Goal: Information Seeking & Learning: Learn about a topic

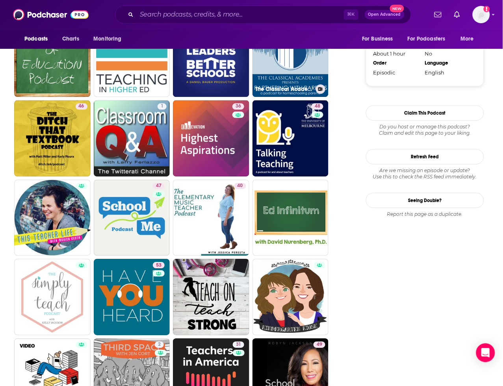
scroll to position [984, 0]
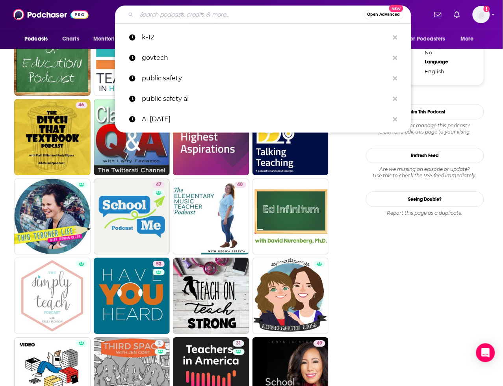
click at [186, 17] on input "Search podcasts, credits, & more..." at bounding box center [250, 14] width 227 height 13
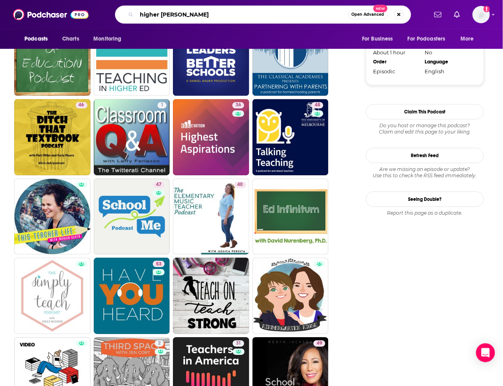
type input "higher ed geek"
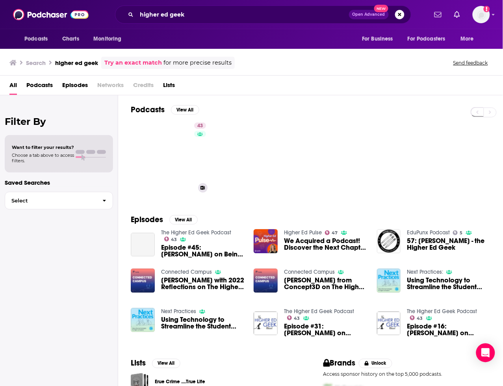
click at [182, 158] on link "43 The Higher Ed Geek Podcast" at bounding box center [173, 157] width 76 height 76
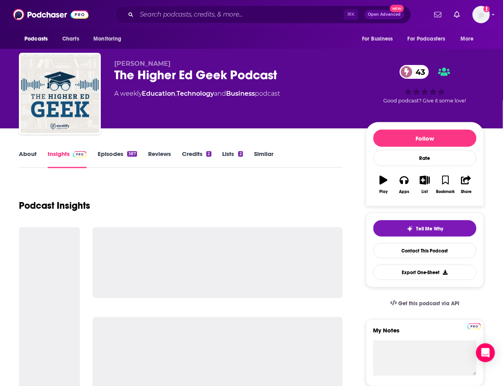
click at [269, 149] on div "About Insights Episodes 387 Reviews Credits 2 Lists 2 Similar" at bounding box center [181, 158] width 324 height 19
click at [268, 154] on link "Similar" at bounding box center [263, 159] width 19 height 18
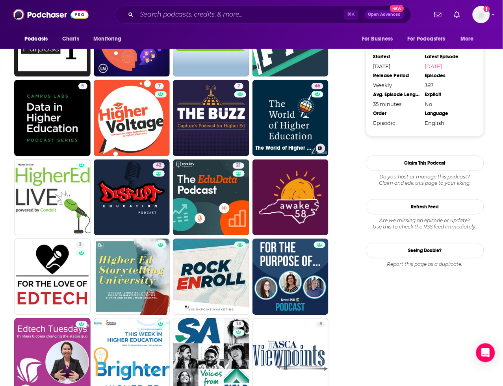
scroll to position [930, 0]
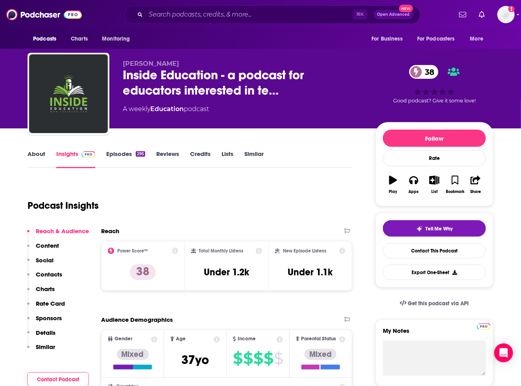
click at [119, 157] on link "Episodes 295" at bounding box center [125, 159] width 39 height 18
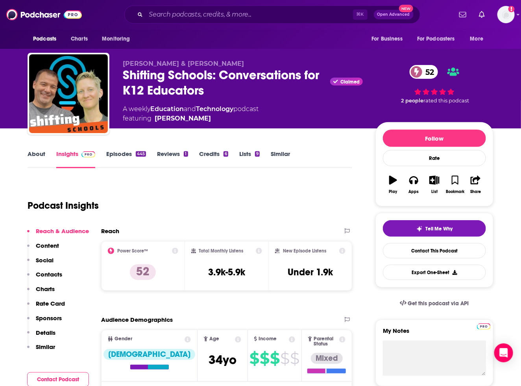
click at [136, 157] on link "Episodes 445" at bounding box center [126, 159] width 40 height 18
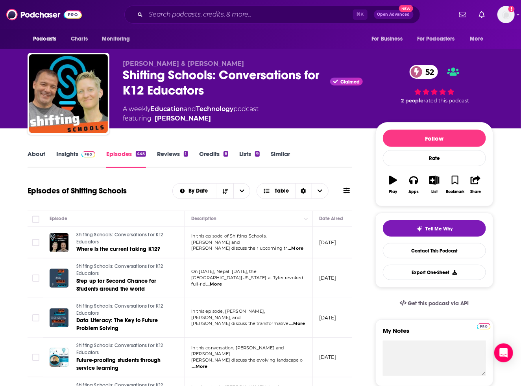
click at [293, 246] on span "...More" at bounding box center [296, 248] width 16 height 6
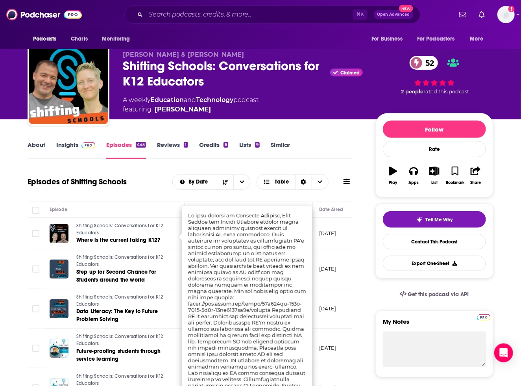
scroll to position [11, 0]
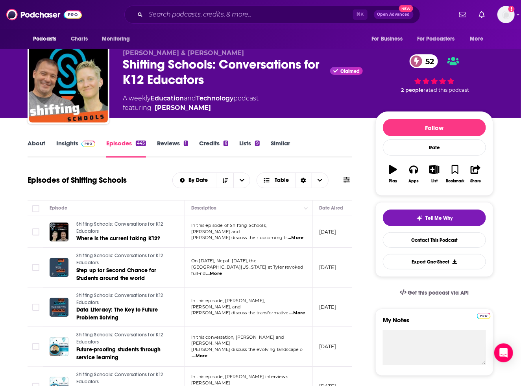
click at [298, 310] on span "...More" at bounding box center [297, 313] width 16 height 6
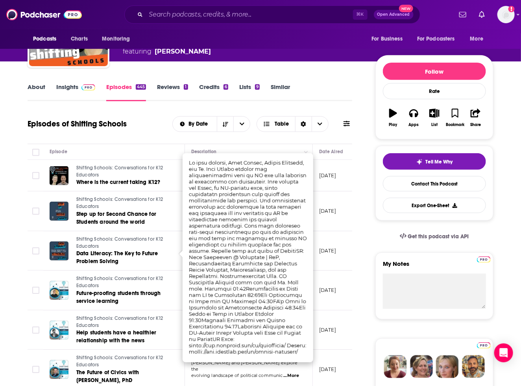
scroll to position [68, 0]
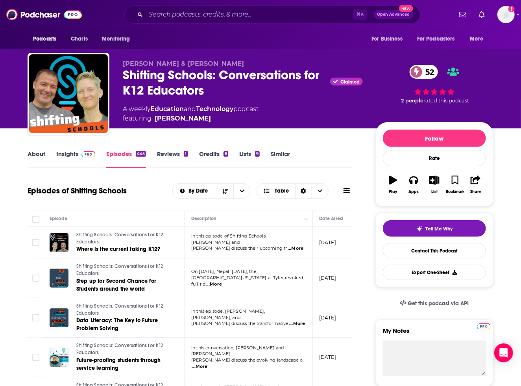
click at [80, 158] on link "Insights" at bounding box center [75, 159] width 39 height 18
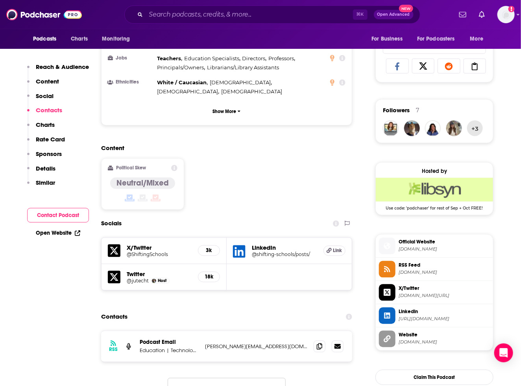
scroll to position [695, 0]
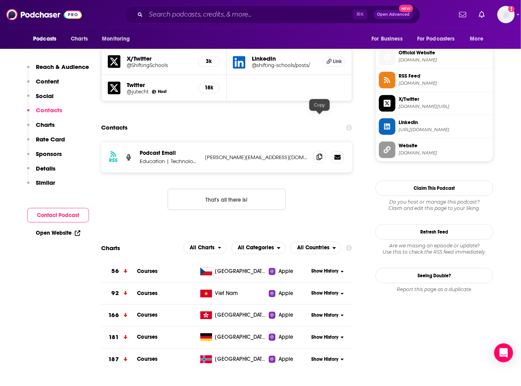
click at [322, 151] on span at bounding box center [320, 157] width 12 height 12
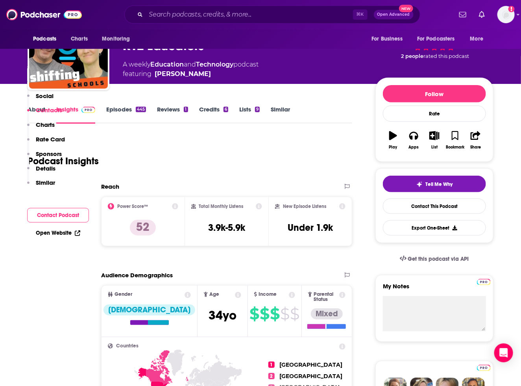
scroll to position [0, 0]
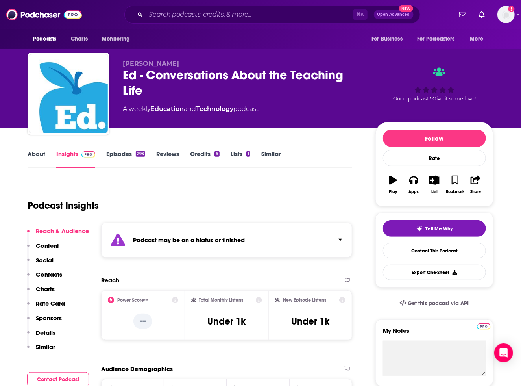
click at [122, 156] on link "Episodes 293" at bounding box center [125, 159] width 39 height 18
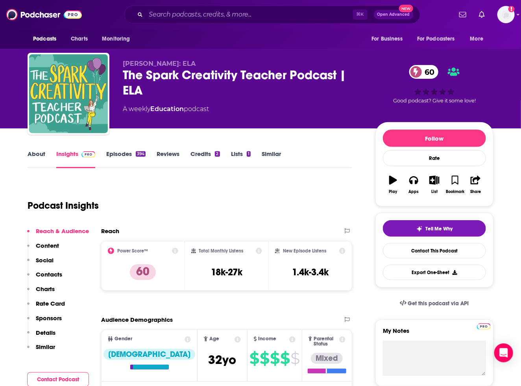
click at [127, 151] on link "Episodes 394" at bounding box center [125, 159] width 39 height 18
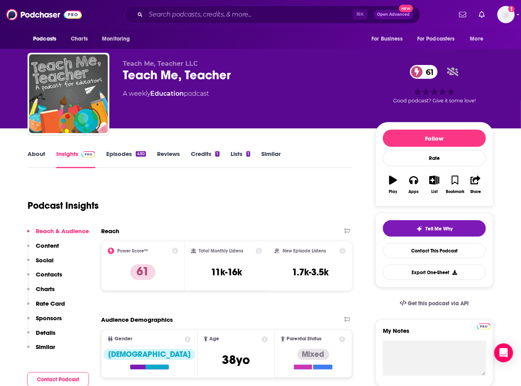
click at [119, 157] on link "Episodes 430" at bounding box center [126, 159] width 40 height 18
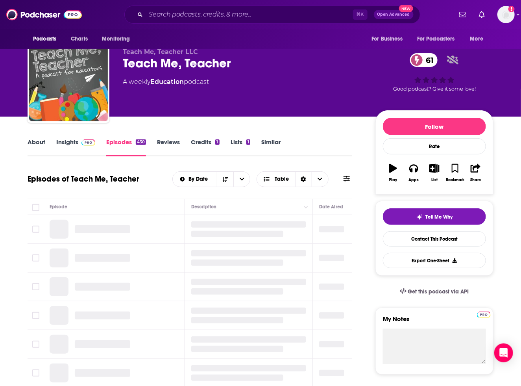
scroll to position [12, 0]
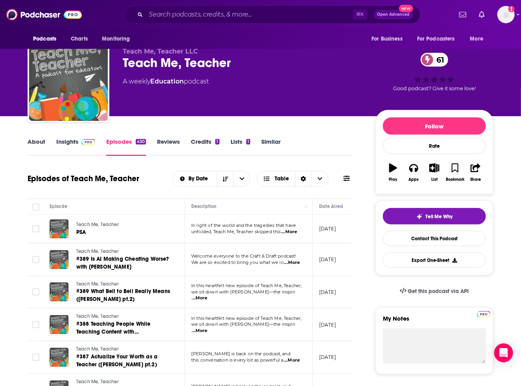
click at [41, 141] on link "About" at bounding box center [37, 147] width 18 height 18
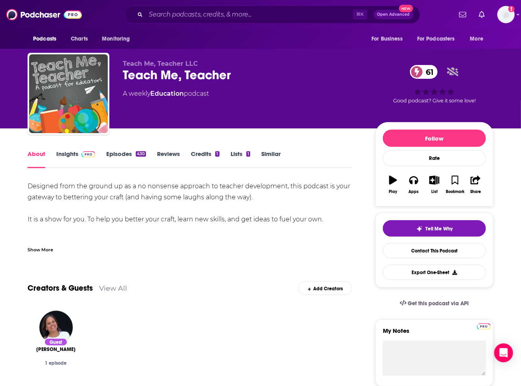
click at [83, 154] on img at bounding box center [89, 154] width 14 height 6
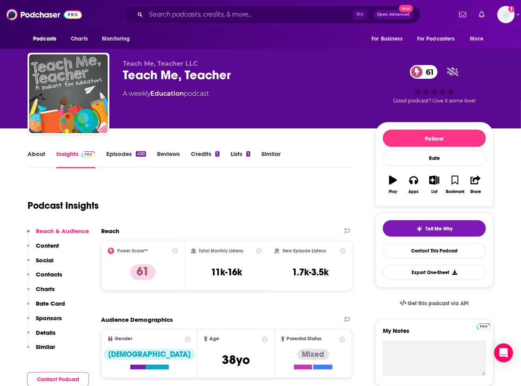
click at [122, 155] on link "Episodes 430" at bounding box center [126, 159] width 40 height 18
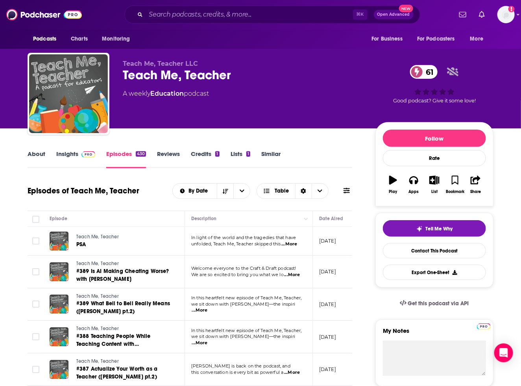
click at [295, 243] on span "...More" at bounding box center [290, 244] width 16 height 6
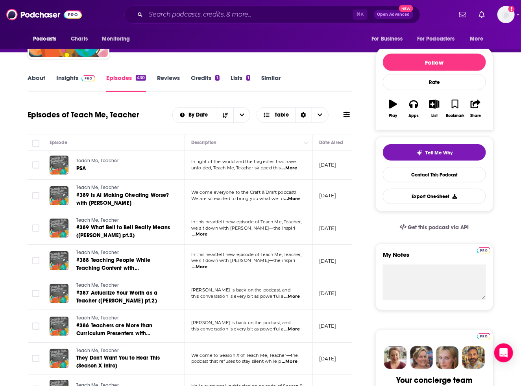
scroll to position [76, 0]
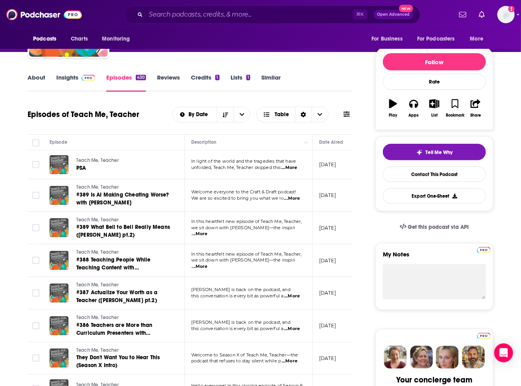
click at [289, 198] on span "...More" at bounding box center [293, 198] width 16 height 6
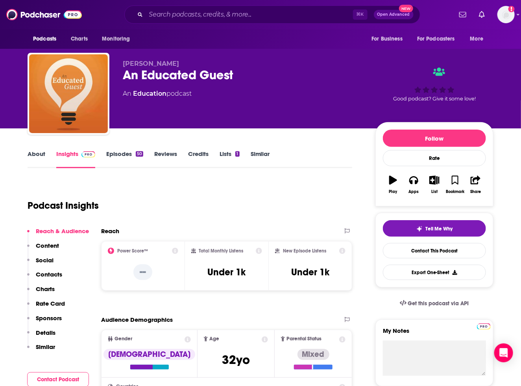
click at [115, 150] on link "Episodes 50" at bounding box center [124, 159] width 37 height 18
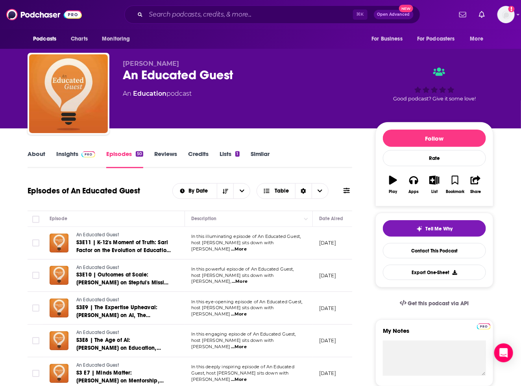
click at [65, 155] on link "Insights" at bounding box center [75, 159] width 39 height 18
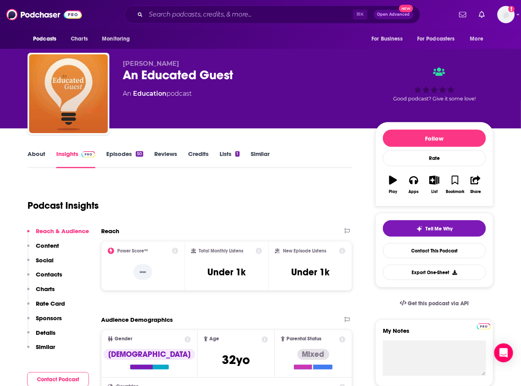
click at [133, 73] on div "An Educated Guest" at bounding box center [243, 74] width 240 height 15
copy div "An Educated Guest"
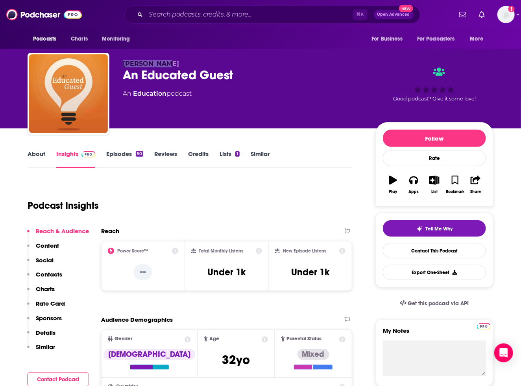
drag, startPoint x: 119, startPoint y: 65, endPoint x: 228, endPoint y: 65, distance: 109.1
click at [228, 65] on div "Todd Zipper An Educated Guest An Education podcast Good podcast? Give it some l…" at bounding box center [261, 95] width 466 height 85
copy span "Todd Zipper"
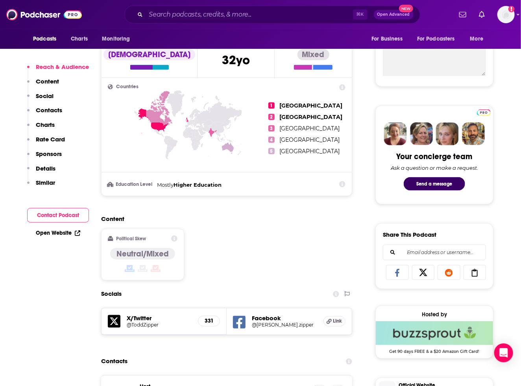
scroll to position [439, 0]
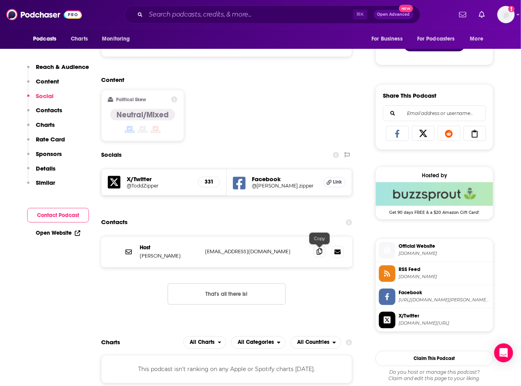
click at [320, 251] on icon at bounding box center [320, 251] width 6 height 6
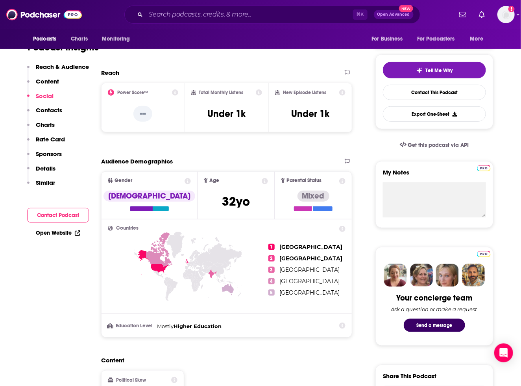
scroll to position [0, 0]
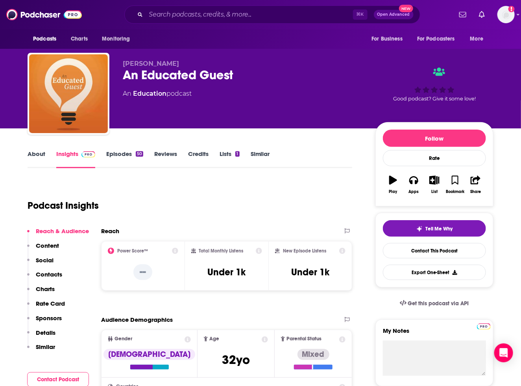
click at [123, 150] on link "Episodes 50" at bounding box center [124, 159] width 37 height 18
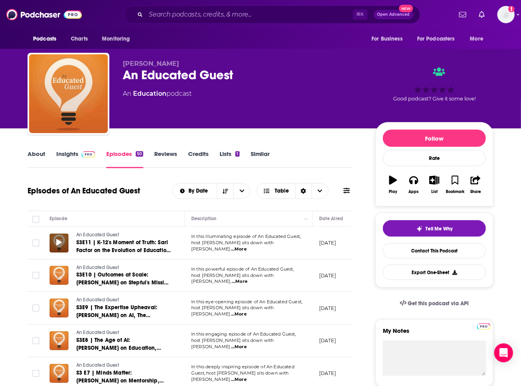
click at [59, 246] on span at bounding box center [59, 242] width 6 height 9
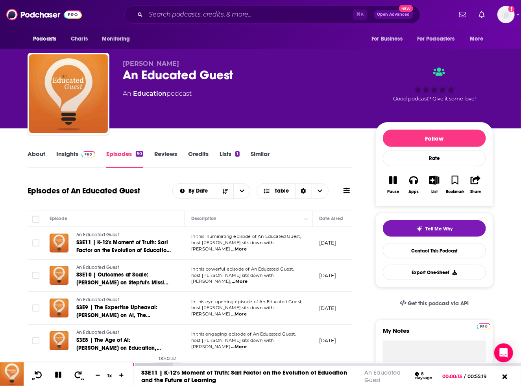
click at [153, 363] on div at bounding box center [152, 364] width 39 height 3
click at [56, 375] on icon at bounding box center [58, 375] width 6 height 6
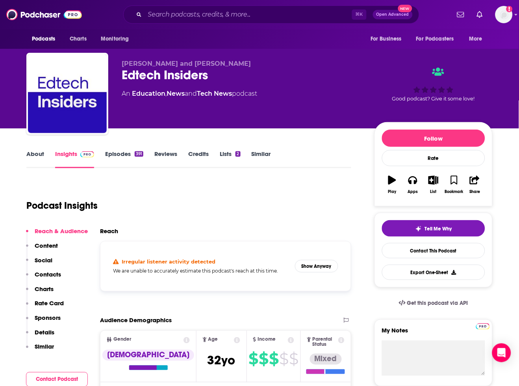
click at [117, 159] on link "Episodes 391" at bounding box center [124, 159] width 38 height 18
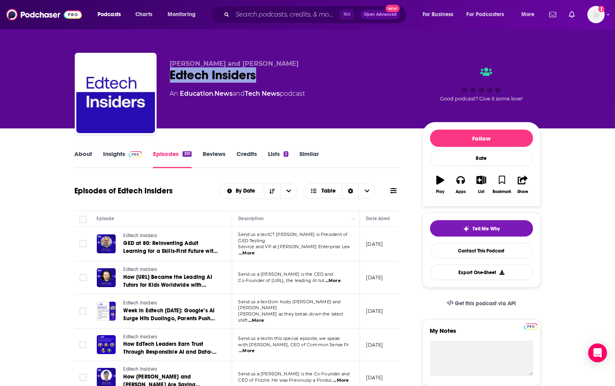
drag, startPoint x: 167, startPoint y: 76, endPoint x: 291, endPoint y: 76, distance: 124.0
click at [291, 76] on div "Alex Sarlin and Ben Kornell Edtech Insiders An Education , News and Tech News p…" at bounding box center [308, 95] width 466 height 85
copy h2 "Edtech Insiders"
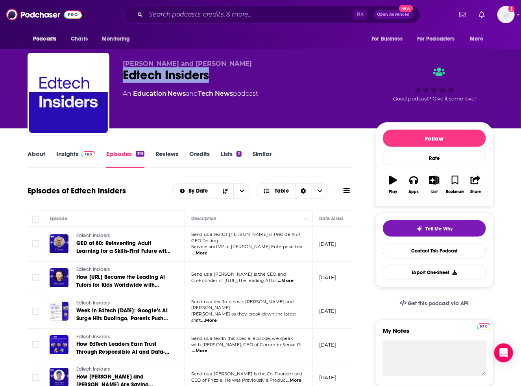
click at [84, 153] on img at bounding box center [89, 154] width 14 height 6
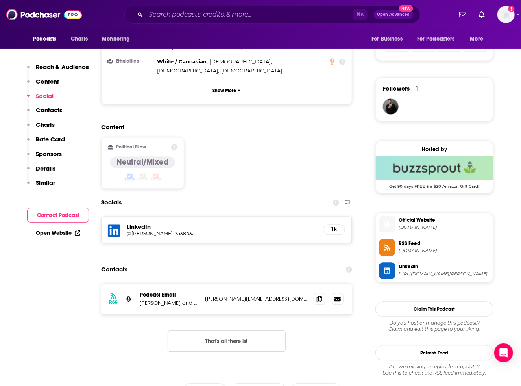
scroll to position [537, 0]
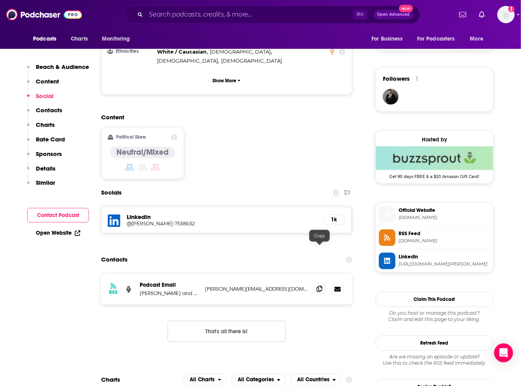
click at [321, 286] on icon at bounding box center [320, 289] width 6 height 6
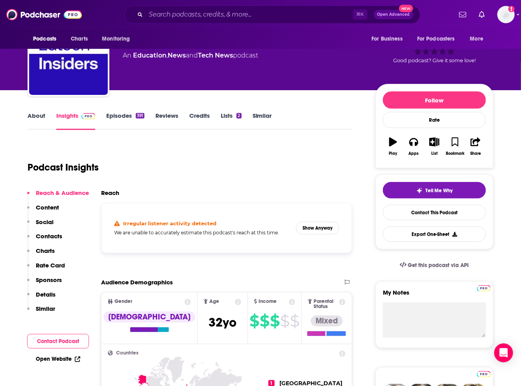
scroll to position [0, 0]
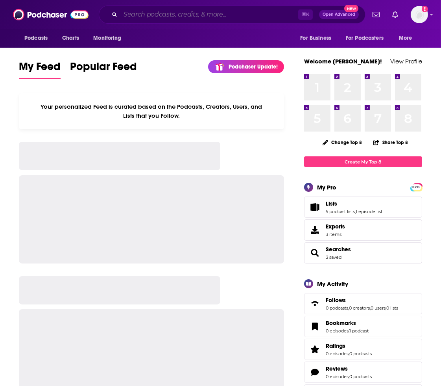
click at [184, 15] on input "Search podcasts, credits, & more..." at bounding box center [209, 14] width 178 height 13
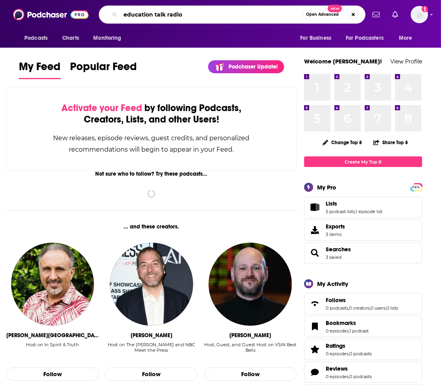
type input "education talk radio"
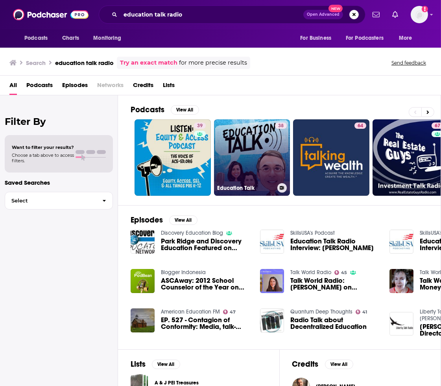
click at [258, 152] on link "38 Education Talk" at bounding box center [252, 157] width 76 height 76
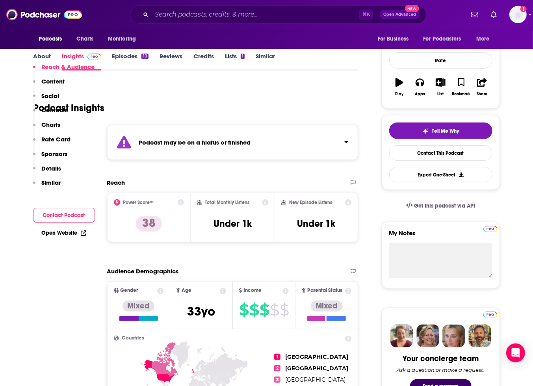
scroll to position [300, 0]
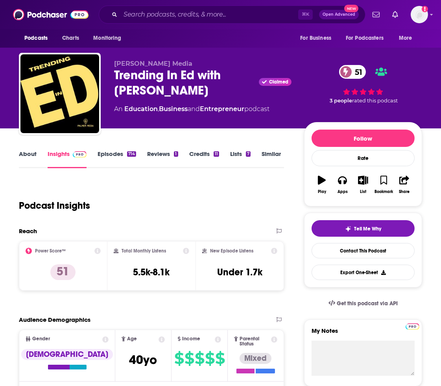
click at [120, 155] on link "Episodes 714" at bounding box center [117, 159] width 39 height 18
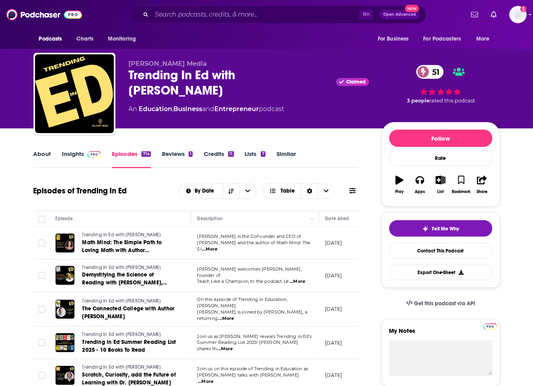
click at [217, 246] on span "...More" at bounding box center [210, 249] width 16 height 6
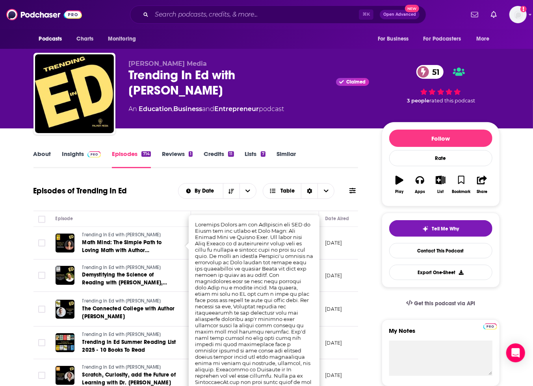
click at [92, 154] on img at bounding box center [94, 154] width 14 height 6
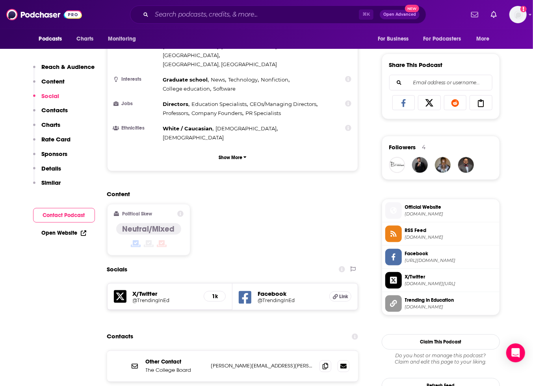
scroll to position [553, 0]
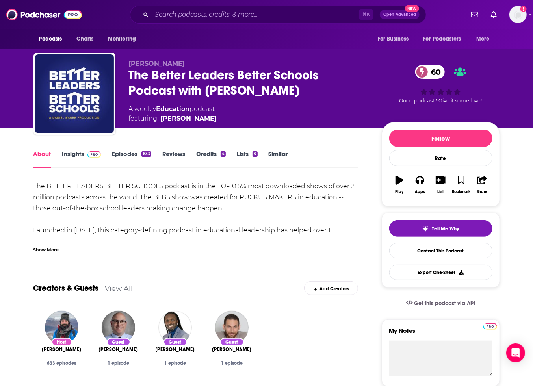
click at [78, 156] on link "Insights" at bounding box center [81, 159] width 39 height 18
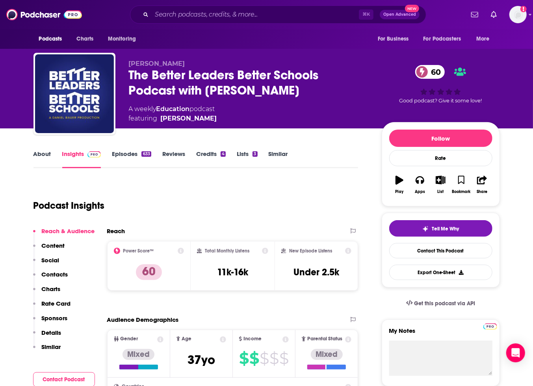
click at [124, 150] on link "Episodes 633" at bounding box center [131, 159] width 39 height 18
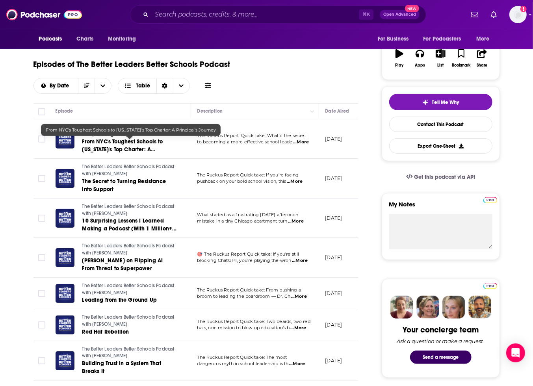
scroll to position [128, 0]
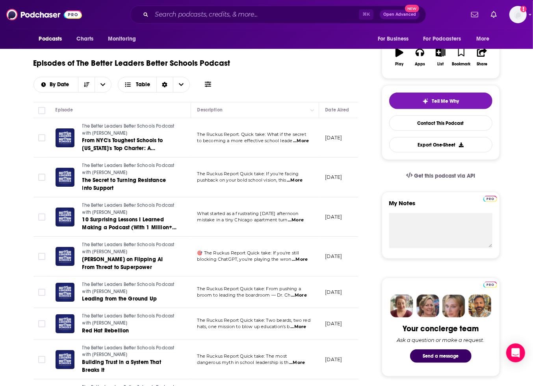
click at [306, 295] on span "...More" at bounding box center [299, 295] width 16 height 6
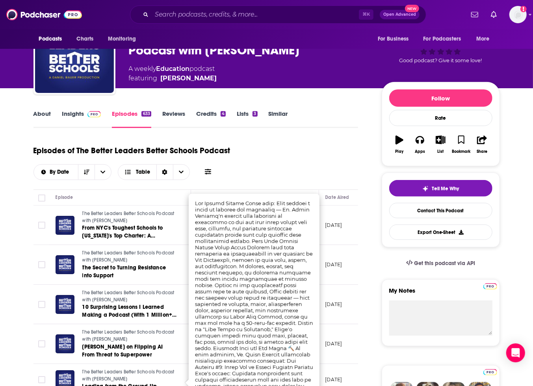
scroll to position [0, 0]
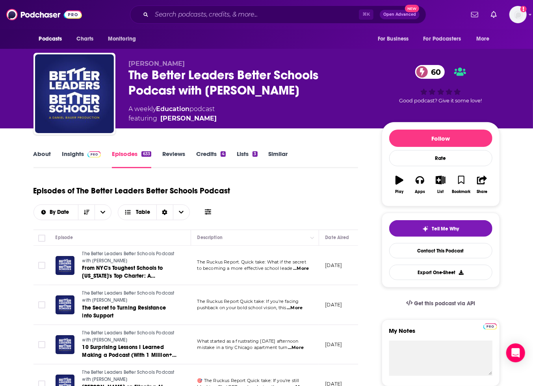
click at [87, 155] on img at bounding box center [94, 154] width 14 height 6
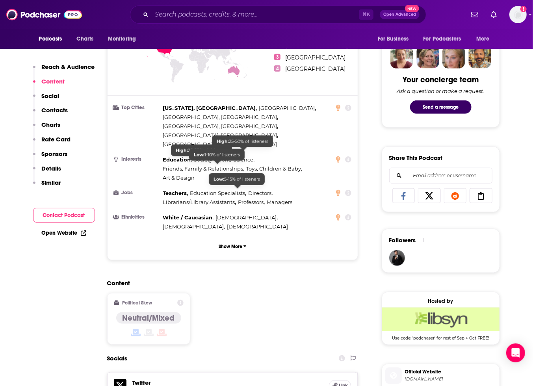
scroll to position [569, 0]
